Goal: Check status

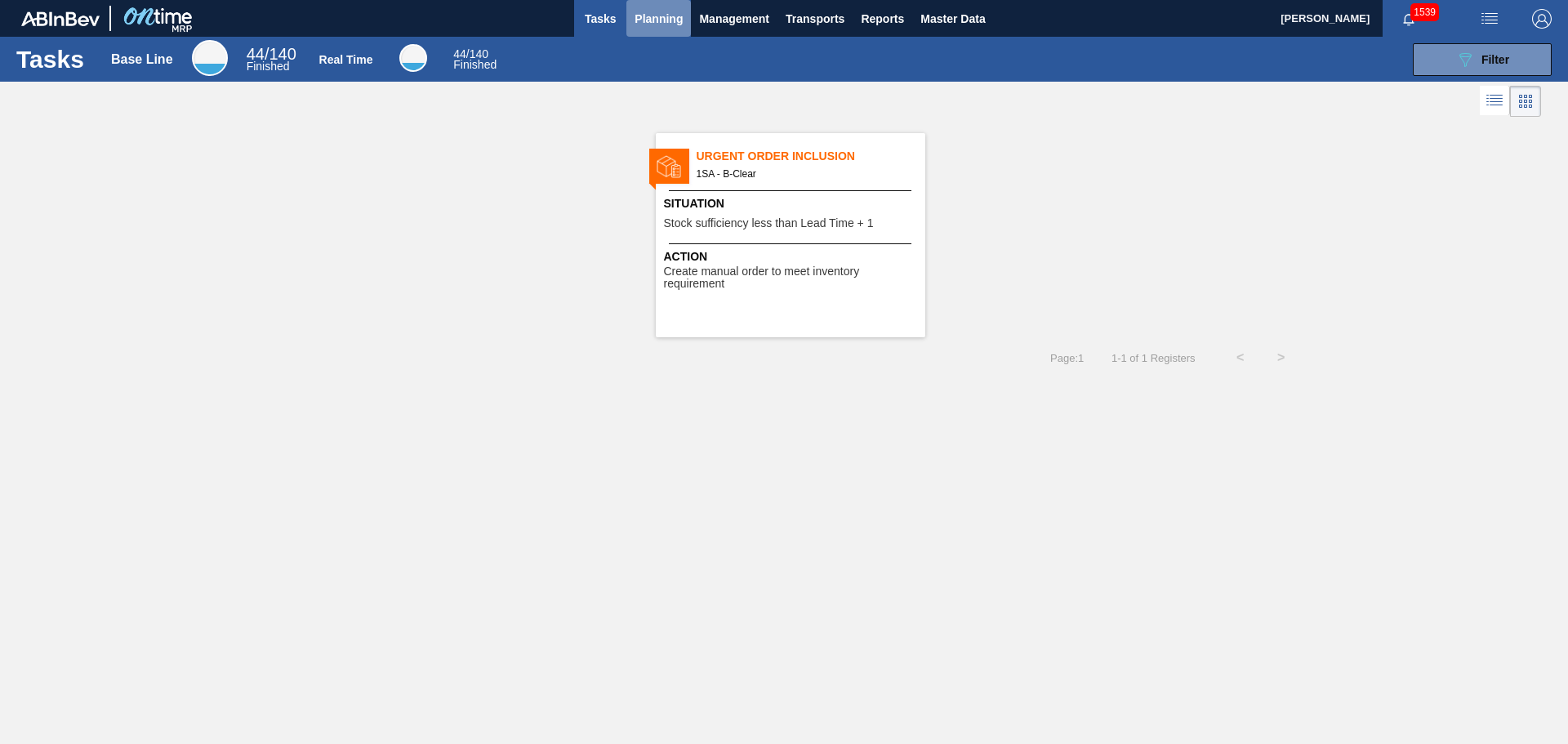
click at [667, 16] on span "Planning" at bounding box center [659, 19] width 49 height 20
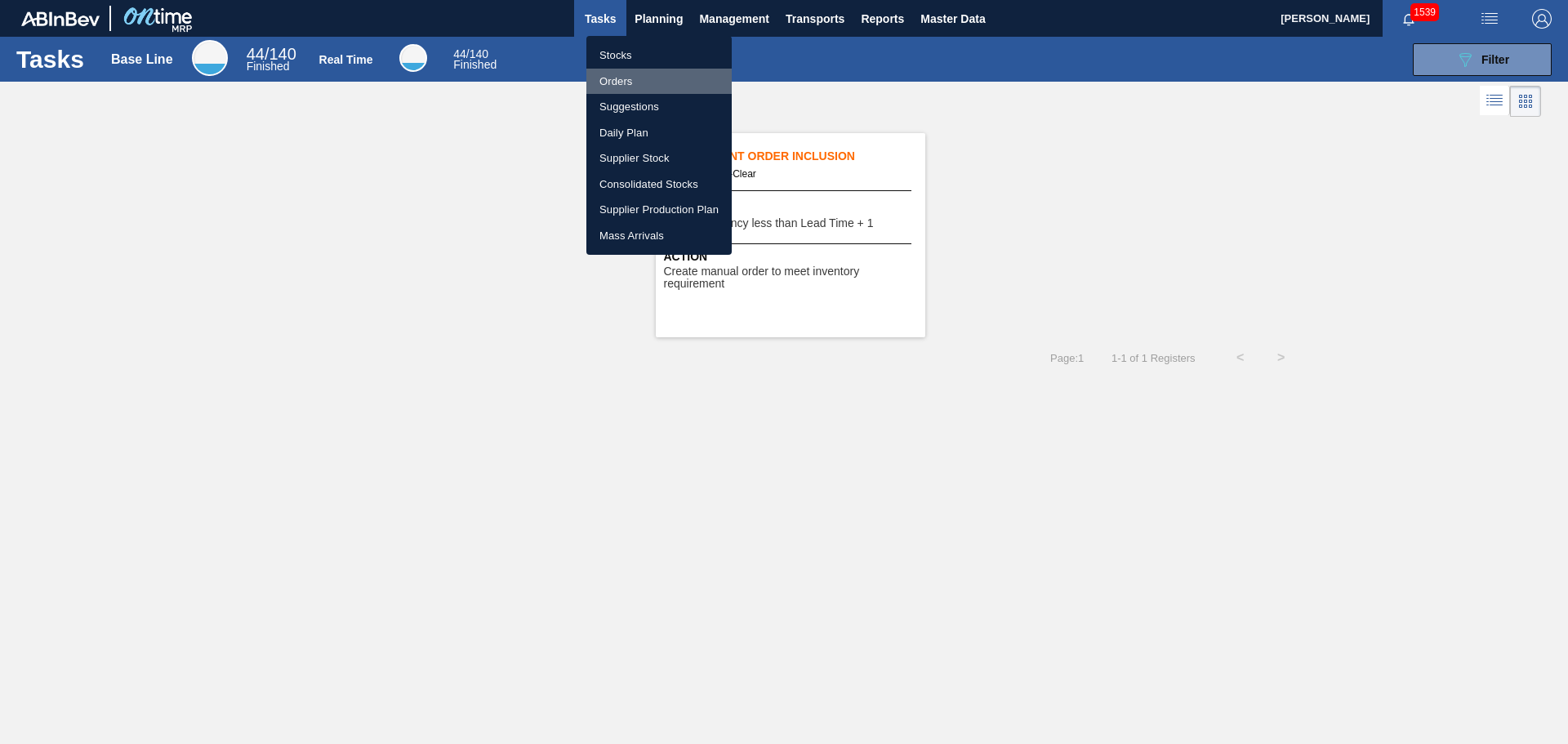
click at [624, 78] on li "Orders" at bounding box center [659, 81] width 146 height 26
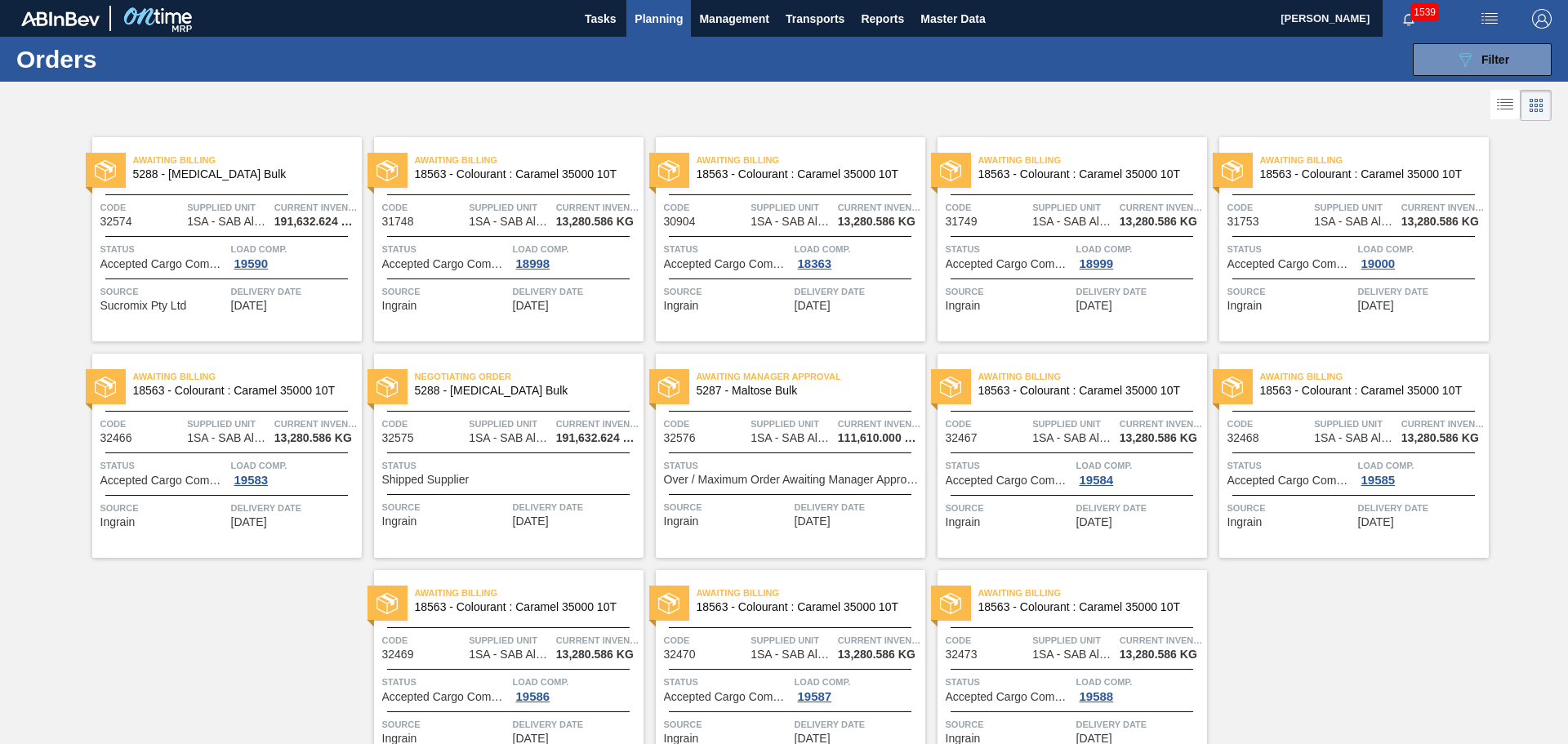
click at [192, 245] on span "Status" at bounding box center [164, 248] width 127 height 16
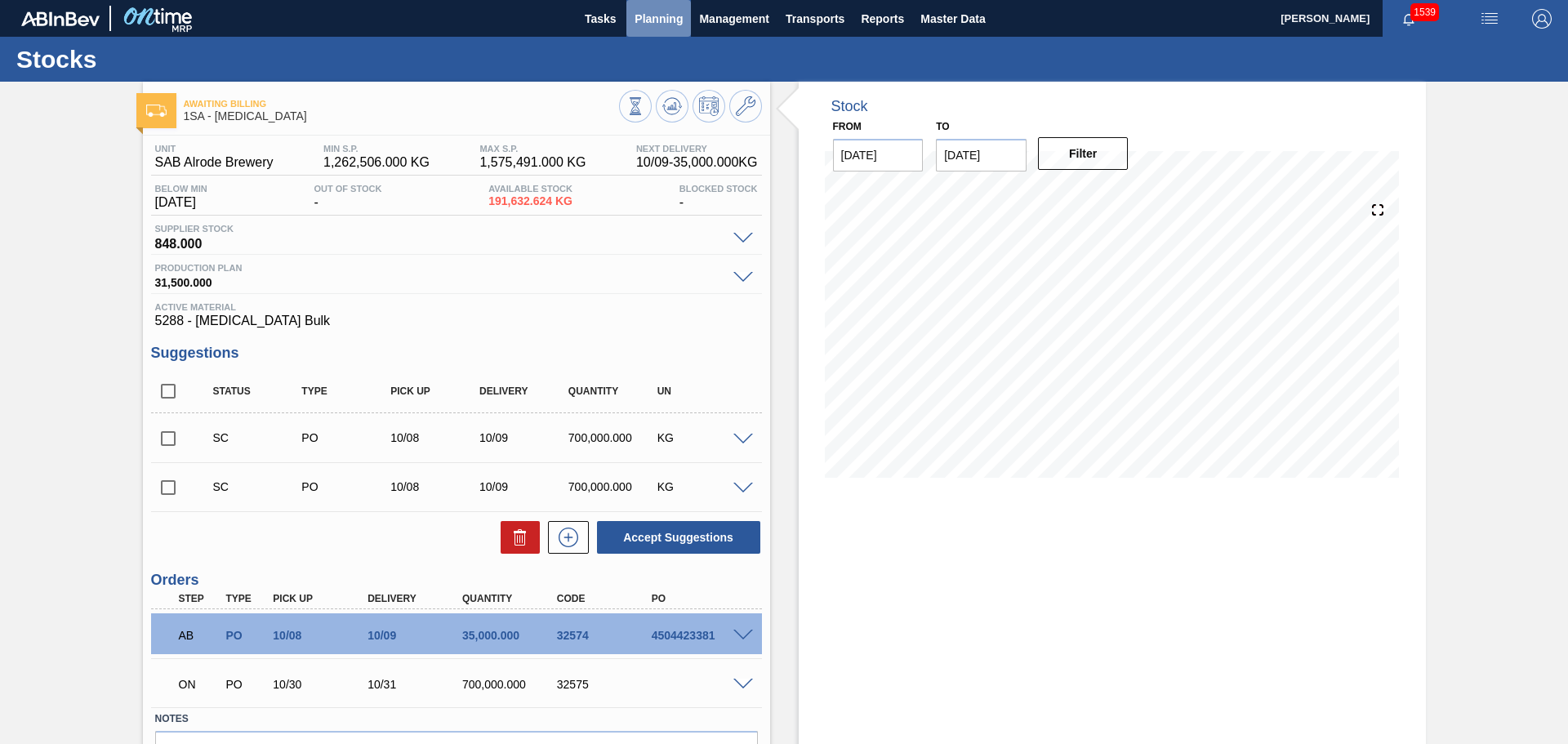
click at [663, 14] on span "Planning" at bounding box center [659, 19] width 49 height 20
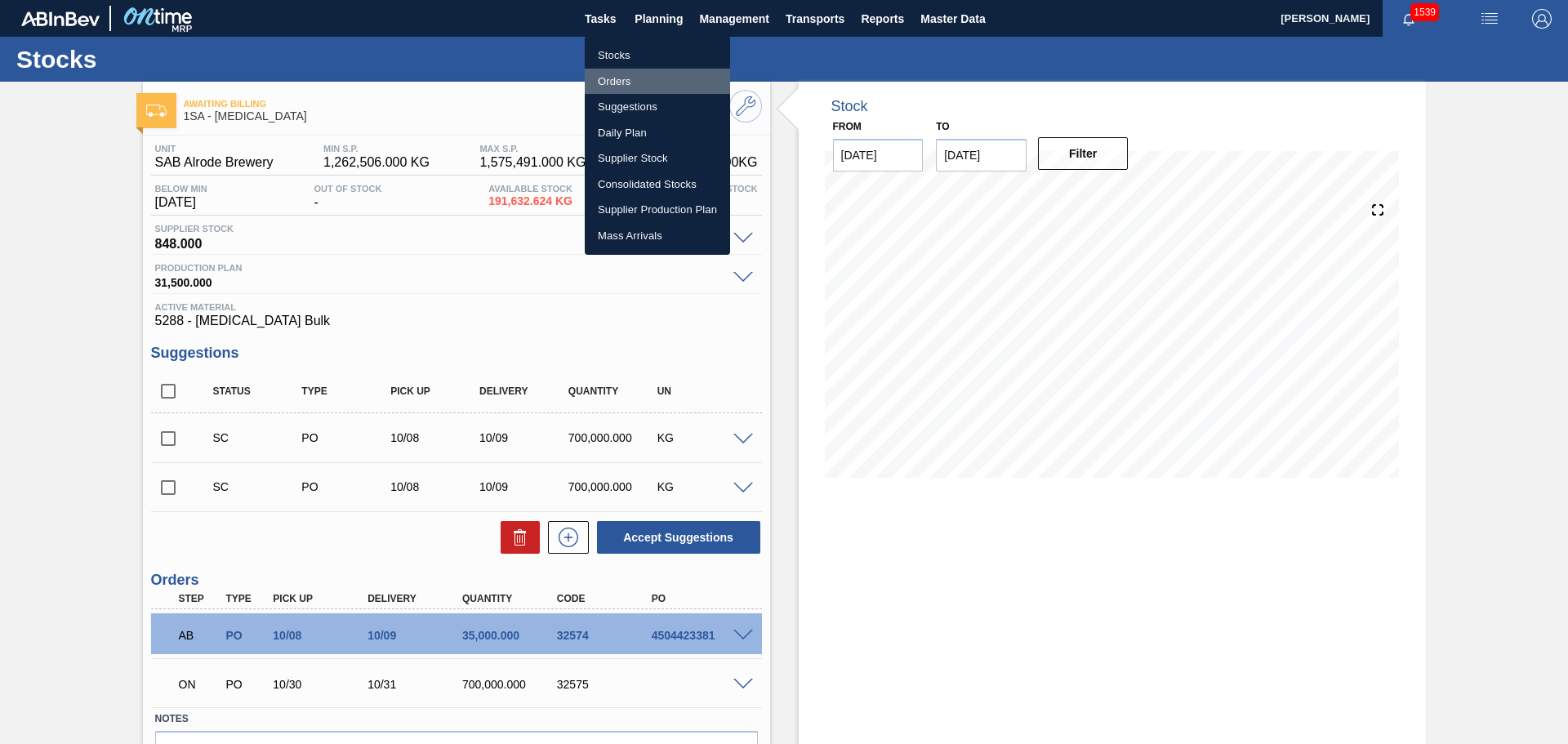
click at [619, 81] on li "Orders" at bounding box center [657, 81] width 146 height 26
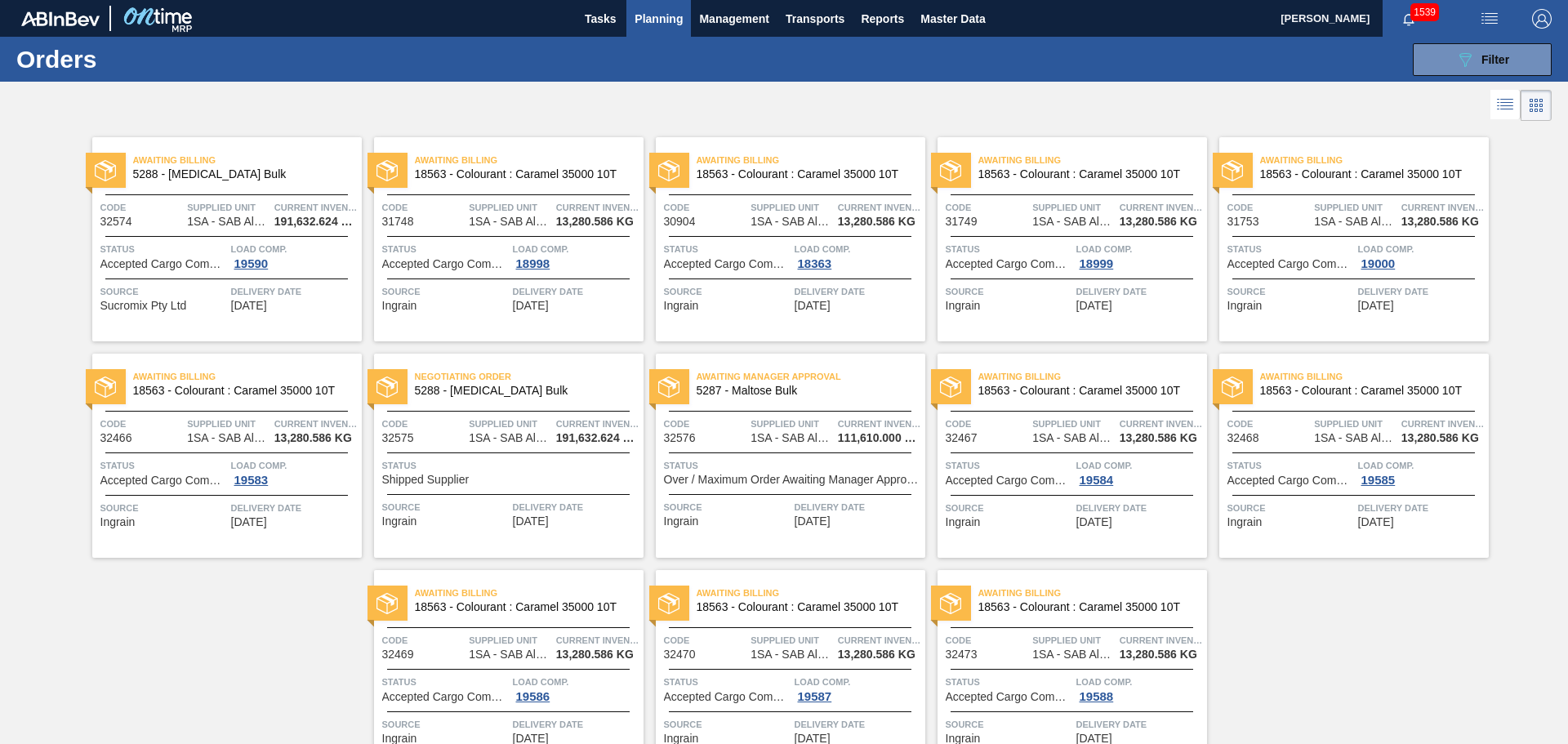
click at [731, 459] on span "Status" at bounding box center [793, 465] width 258 height 16
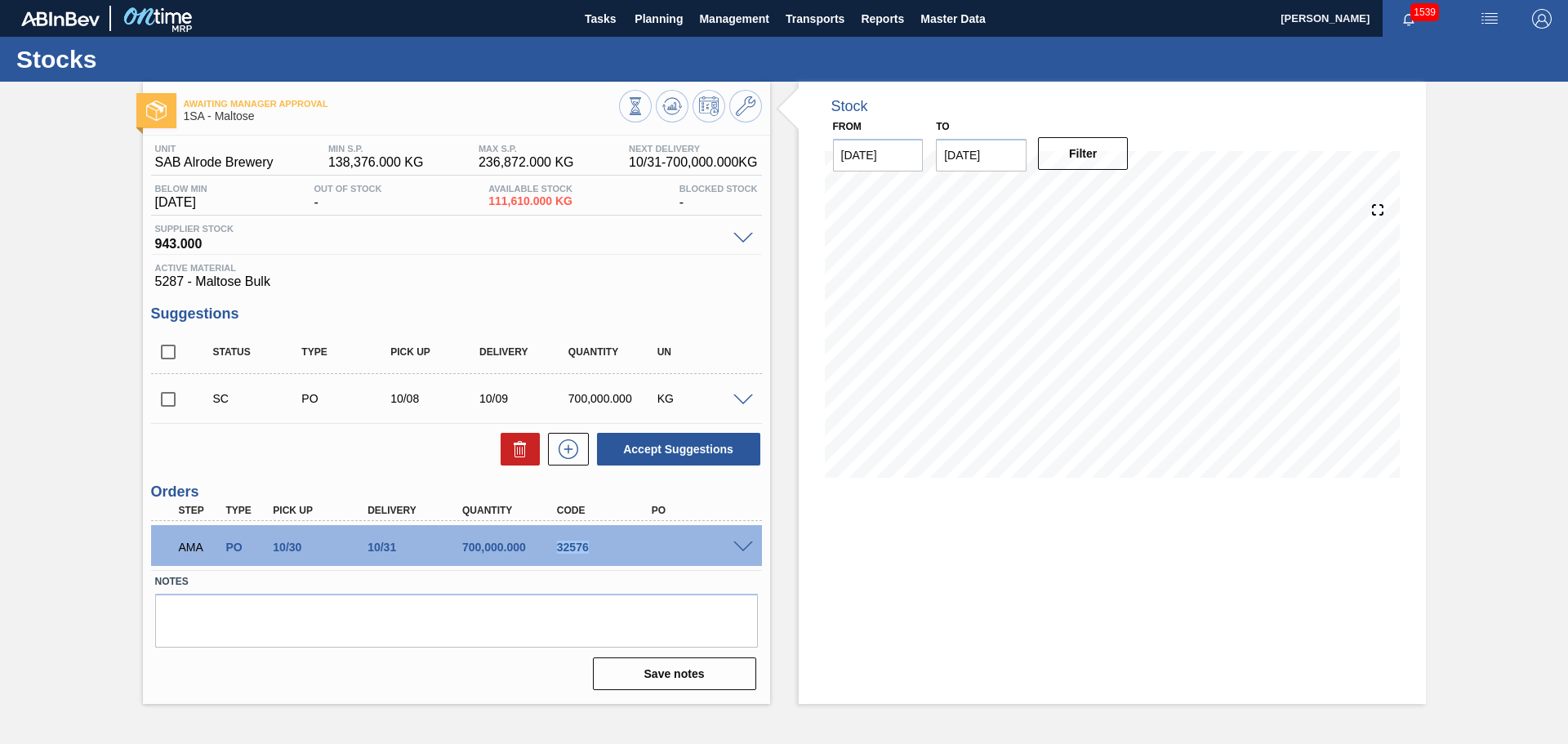
drag, startPoint x: 558, startPoint y: 547, endPoint x: 593, endPoint y: 541, distance: 35.5
click at [593, 541] on div "32576" at bounding box center [606, 547] width 106 height 13
copy div "32576"
